Goal: Transaction & Acquisition: Purchase product/service

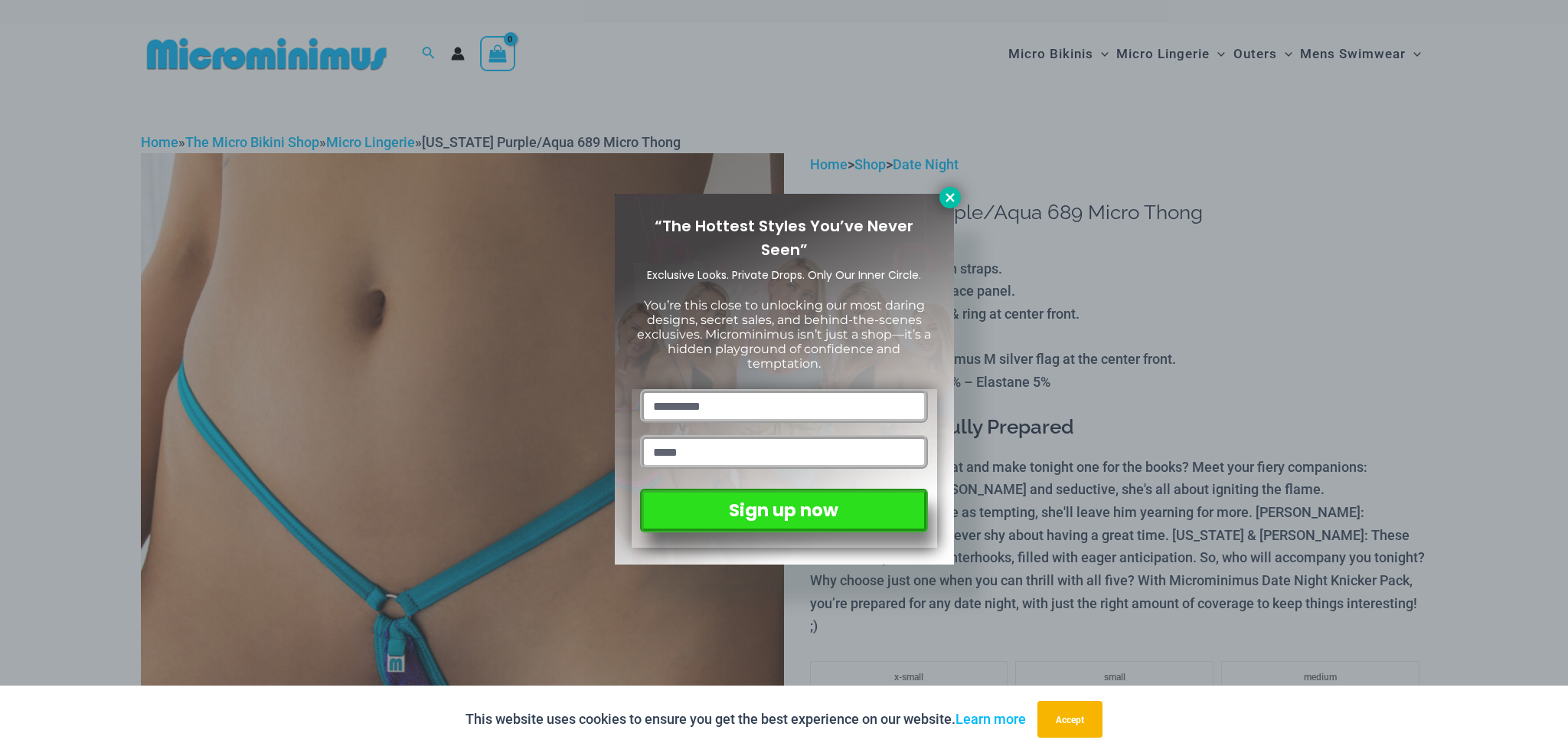
click at [942, 201] on button at bounding box center [950, 197] width 22 height 22
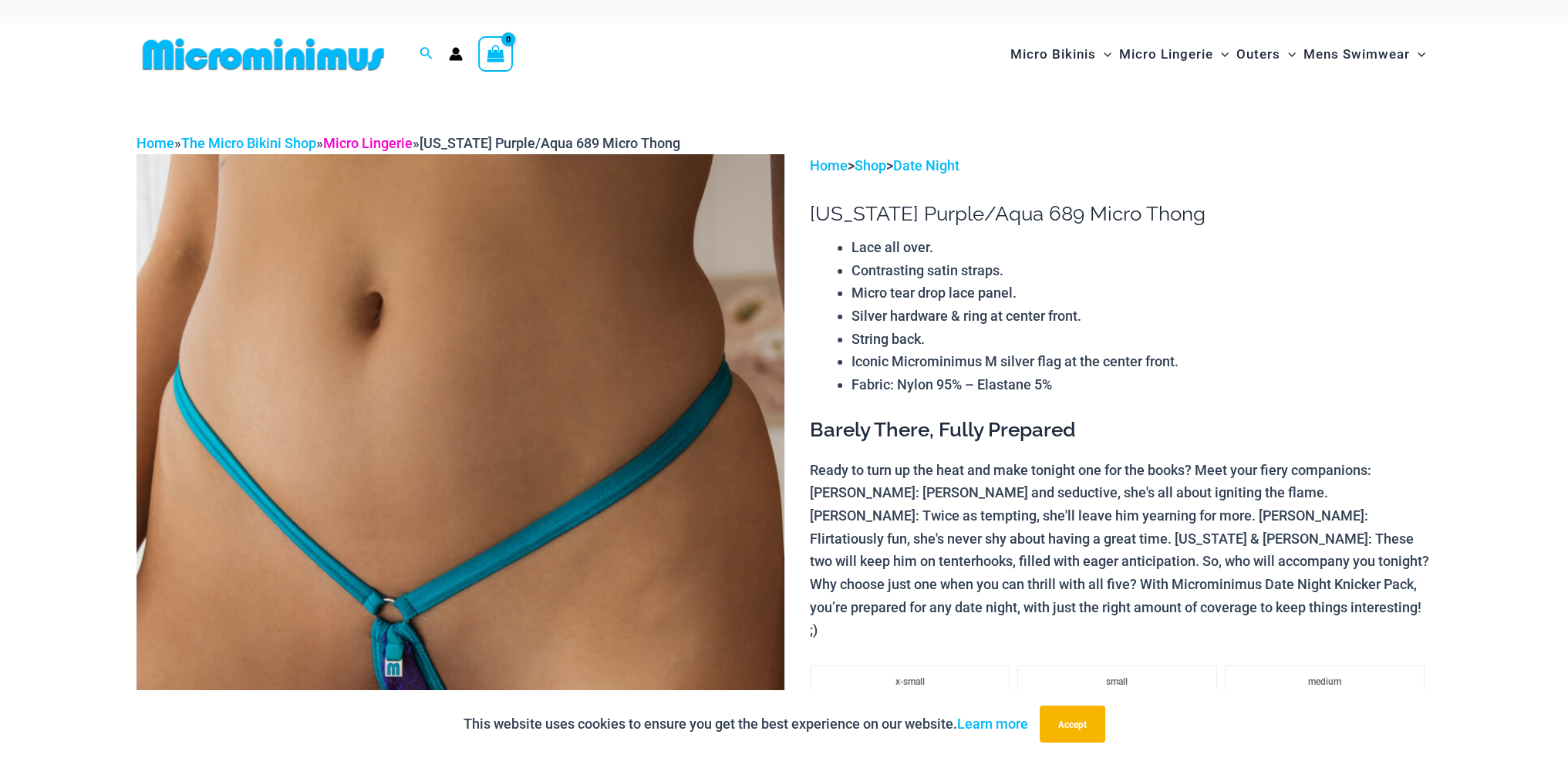
click at [373, 141] on link "Micro Lingerie" at bounding box center [368, 143] width 89 height 16
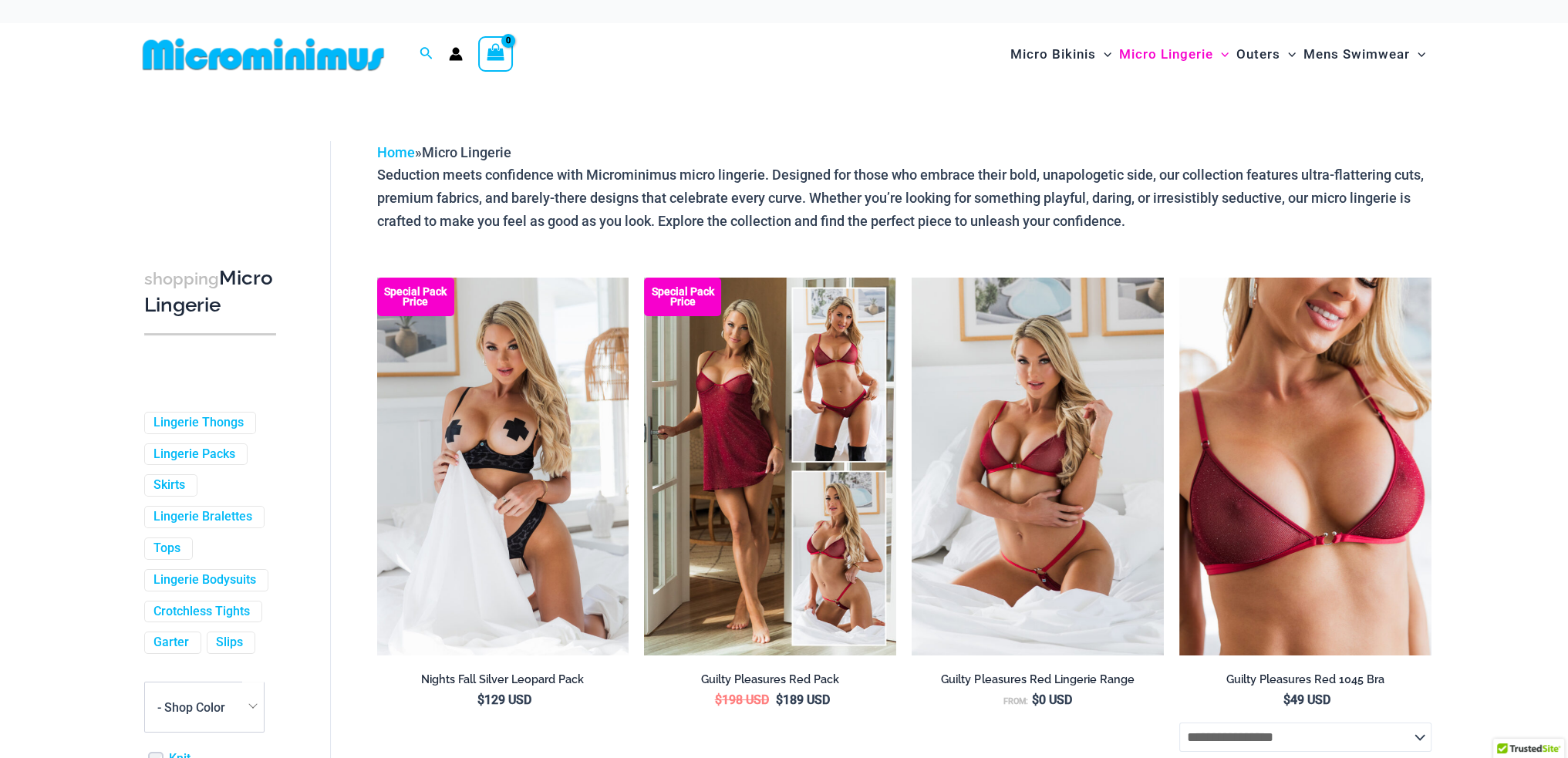
scroll to position [231, 0]
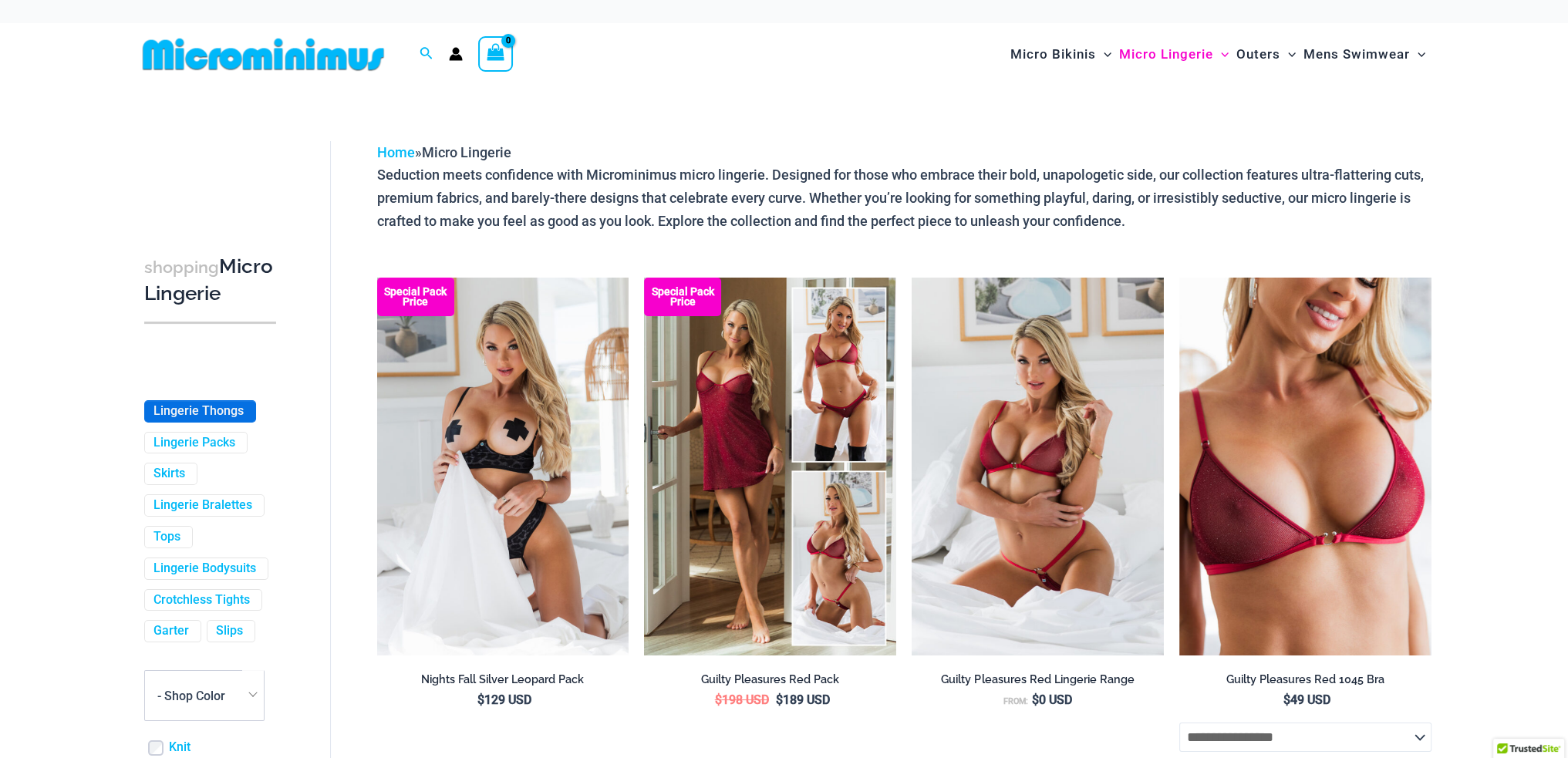
click at [187, 421] on span "Lingerie Thongs" at bounding box center [200, 412] width 110 height 21
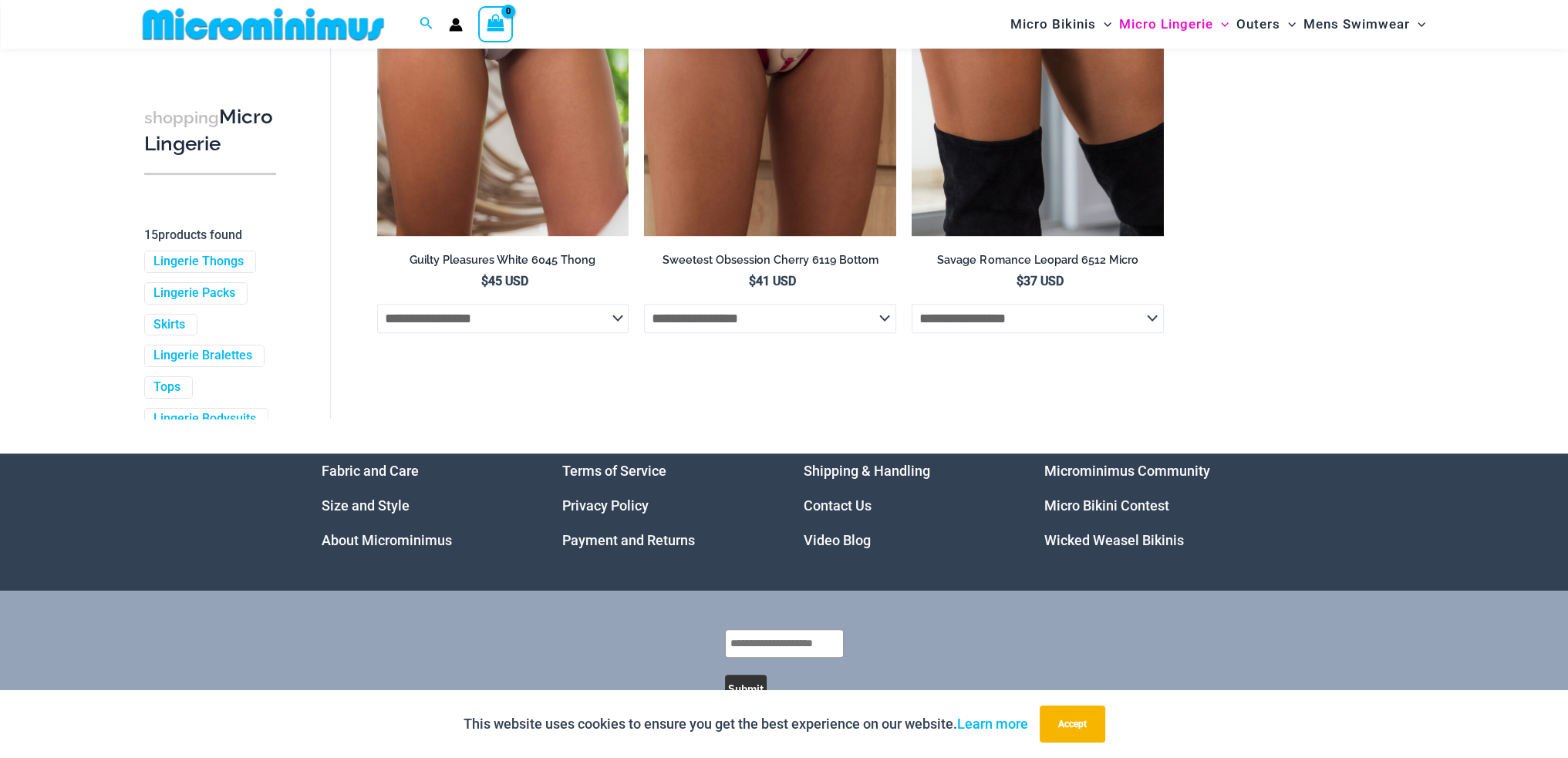
scroll to position [2070, 0]
